Goal: Information Seeking & Learning: Learn about a topic

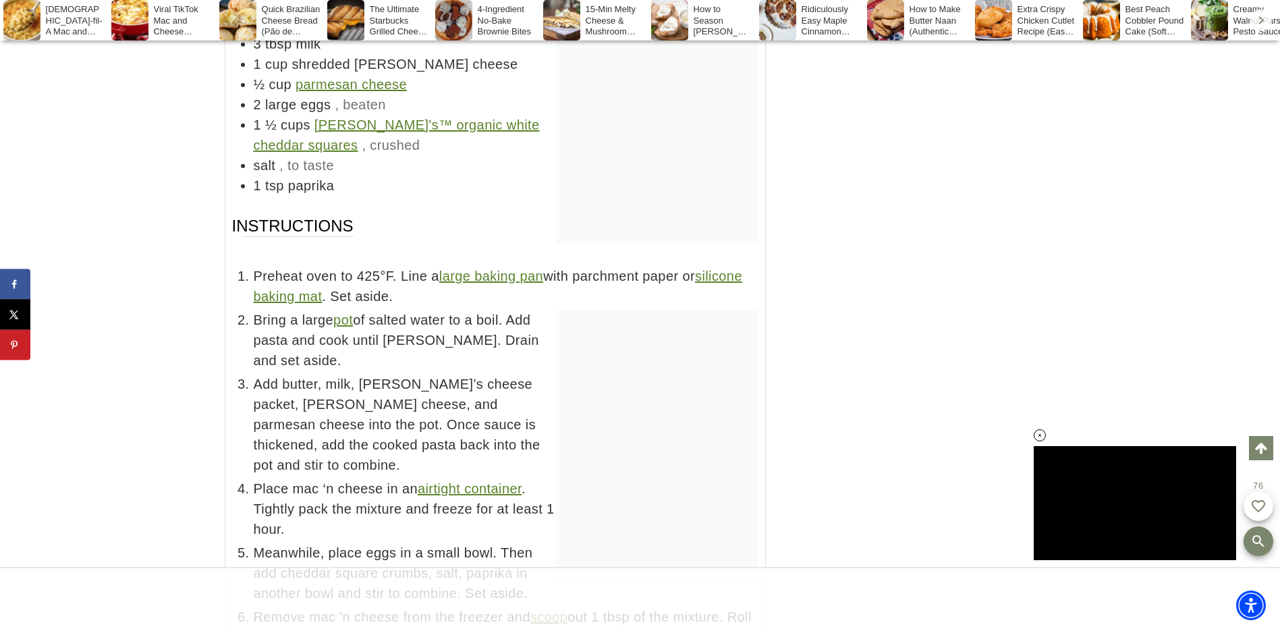
scroll to position [9130, 0]
